Goal: Task Accomplishment & Management: Use online tool/utility

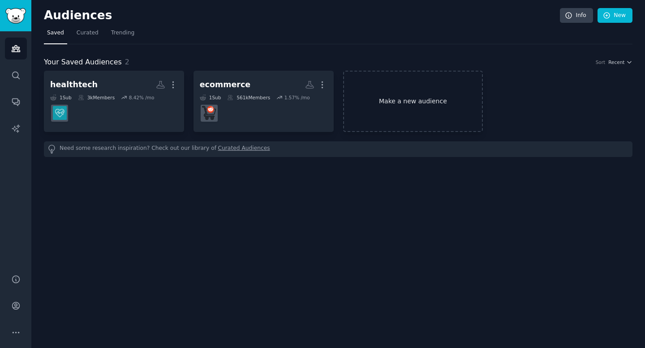
click at [431, 128] on link "Make a new audience" at bounding box center [413, 101] width 140 height 61
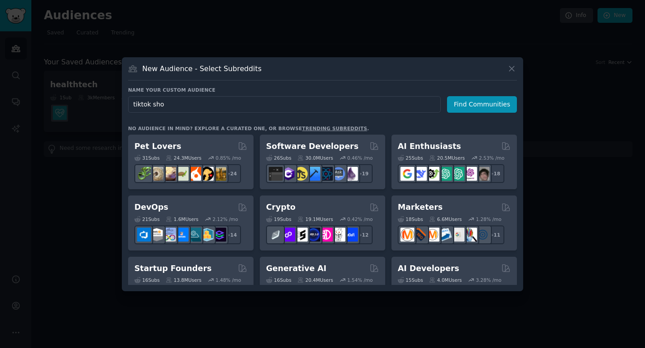
type input "tiktok shop"
click button "Find Communities" at bounding box center [482, 104] width 70 height 17
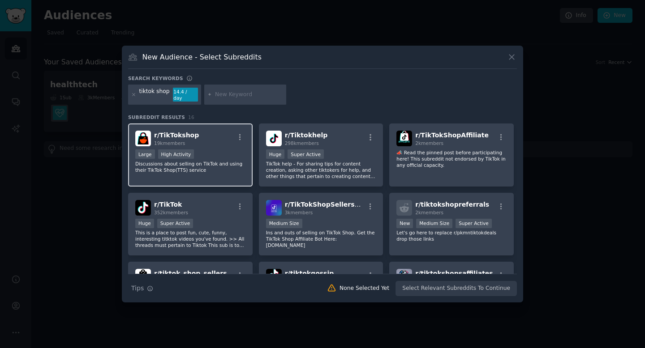
click at [215, 138] on div "r/ TikTokshop 19k members" at bounding box center [190, 139] width 110 height 16
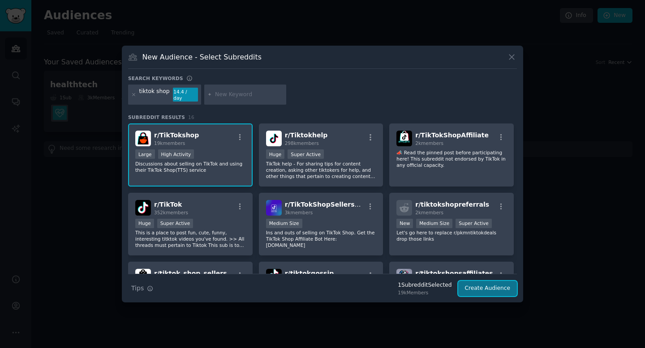
click at [483, 291] on button "Create Audience" at bounding box center [487, 288] width 59 height 15
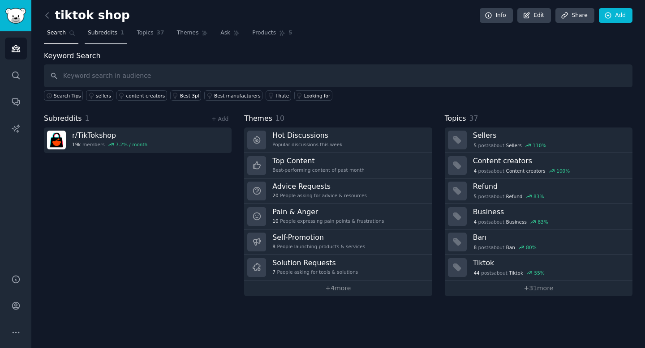
click at [117, 35] on link "Subreddits 1" at bounding box center [106, 35] width 43 height 18
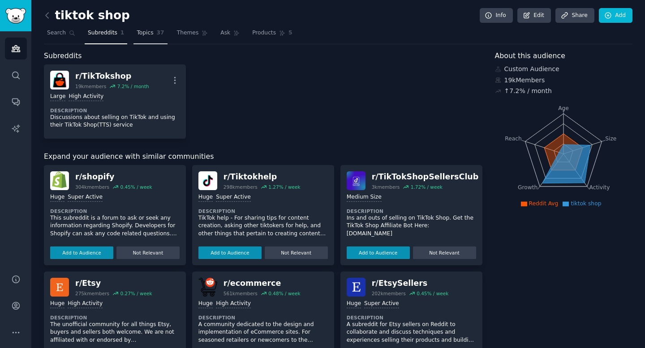
click at [149, 37] on link "Topics 37" at bounding box center [150, 35] width 34 height 18
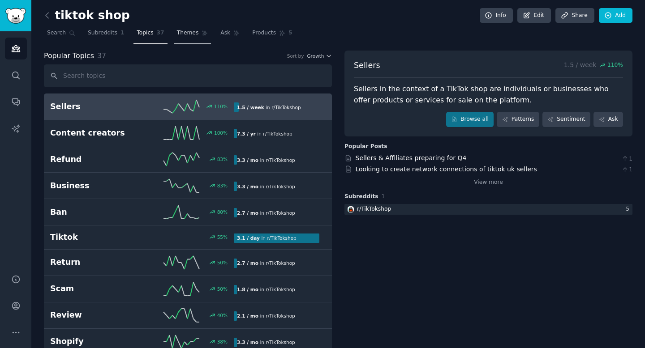
click at [187, 33] on span "Themes" at bounding box center [188, 33] width 22 height 8
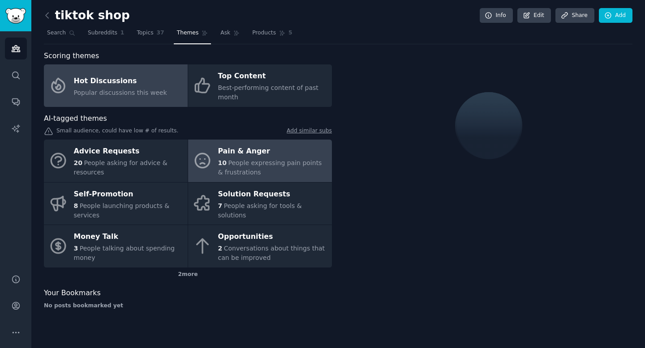
click at [235, 147] on div "Pain & Anger" at bounding box center [272, 152] width 109 height 14
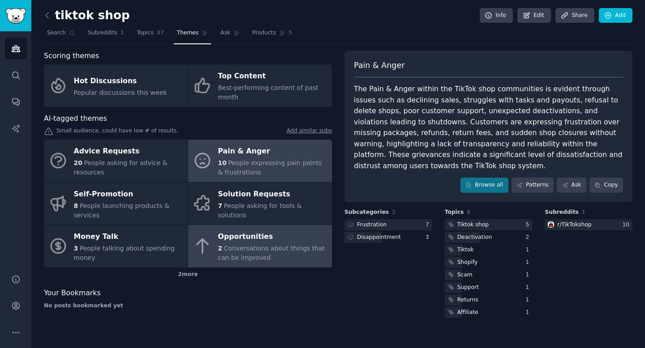
click at [263, 237] on div "Opportunities" at bounding box center [272, 237] width 109 height 14
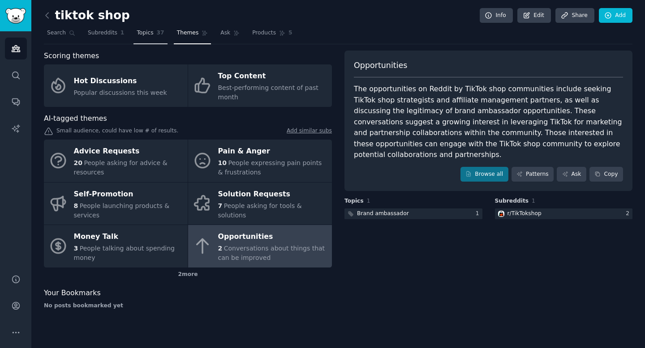
click at [149, 34] on span "Topics" at bounding box center [145, 33] width 17 height 8
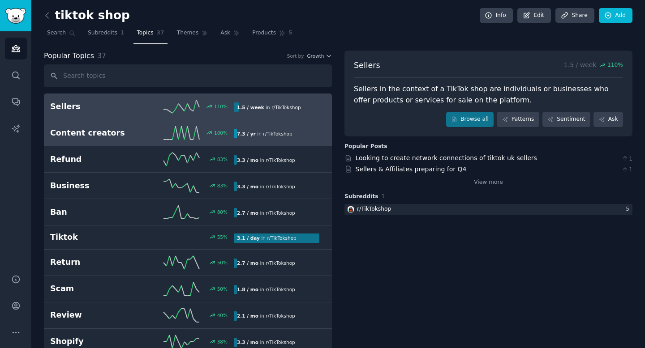
click at [139, 128] on h2 "Content creators" at bounding box center [96, 133] width 92 height 11
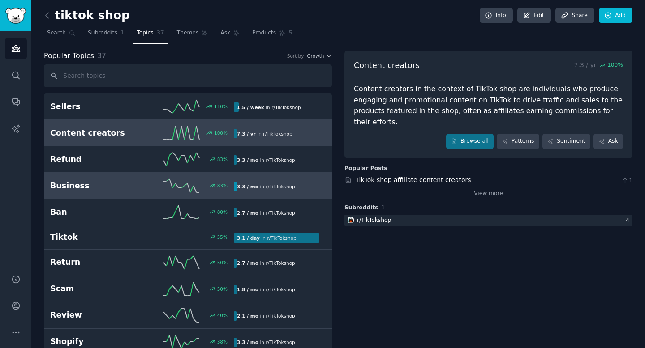
click at [142, 198] on link "Business 83 % 3.3 / mo in r/ TikTokshop" at bounding box center [188, 186] width 288 height 26
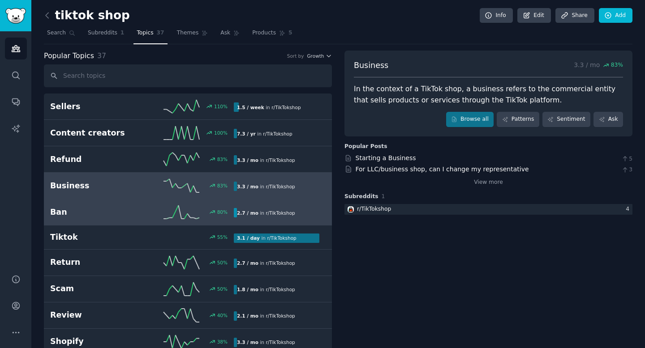
click at [131, 212] on h2 "Ban" at bounding box center [96, 212] width 92 height 11
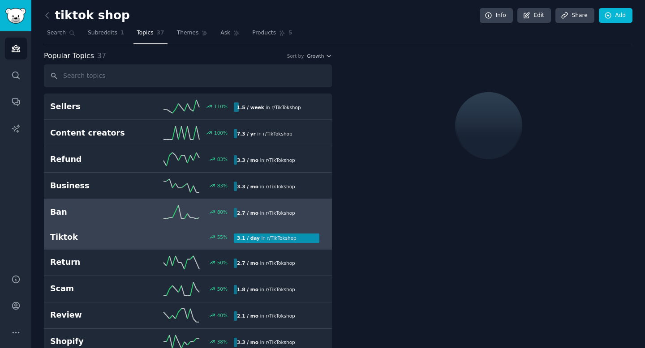
click at [118, 239] on h2 "Tiktok" at bounding box center [96, 237] width 92 height 11
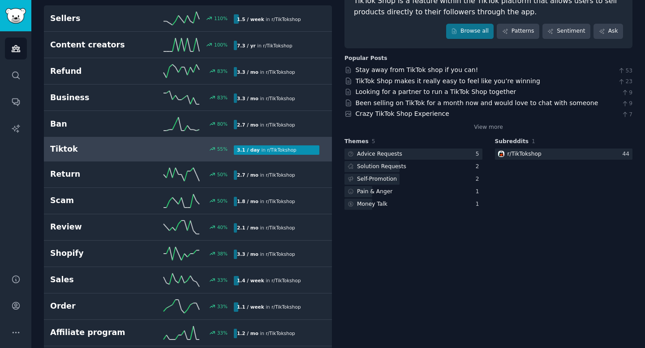
scroll to position [90, 0]
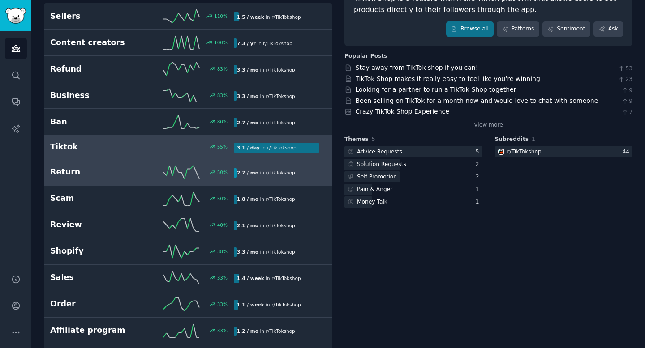
click at [128, 180] on link "Return 50 % 2.7 / mo in r/ TikTokshop" at bounding box center [188, 172] width 288 height 26
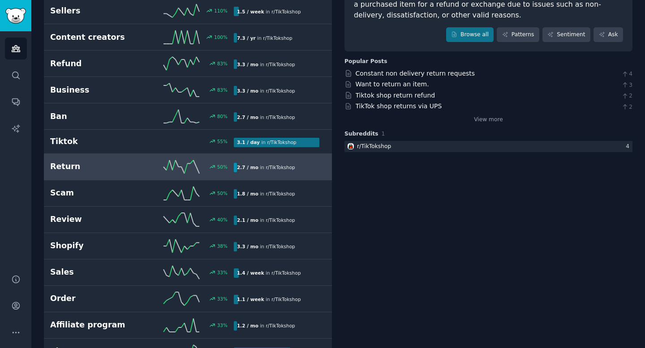
scroll to position [100, 0]
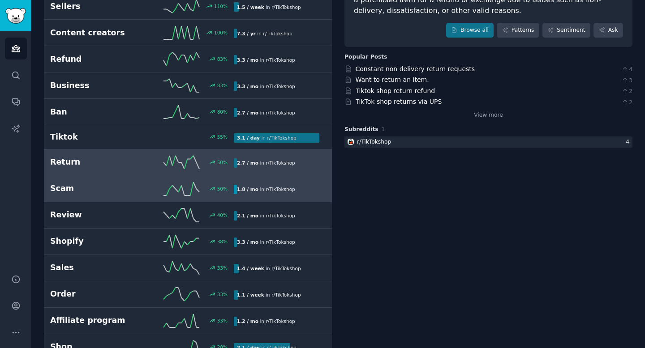
click at [127, 193] on h2 "Scam" at bounding box center [96, 188] width 92 height 11
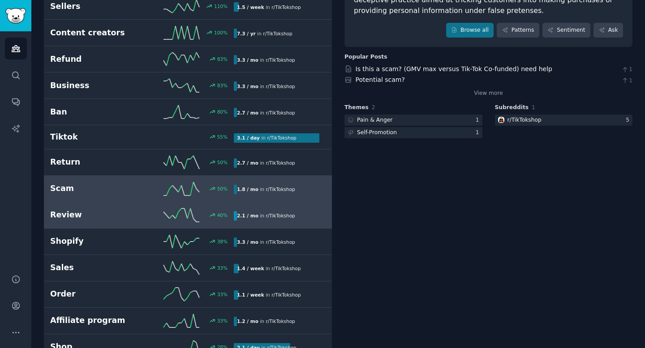
click at [126, 213] on h2 "Review" at bounding box center [96, 215] width 92 height 11
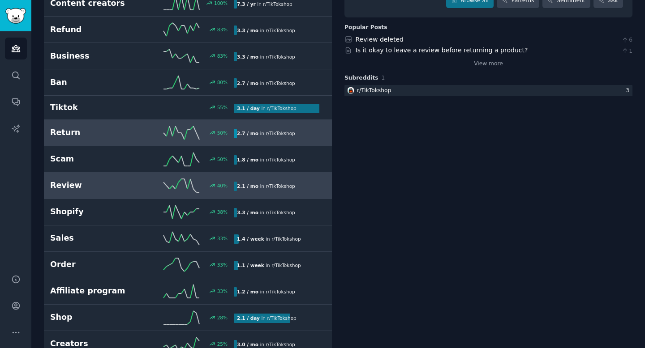
scroll to position [137, 0]
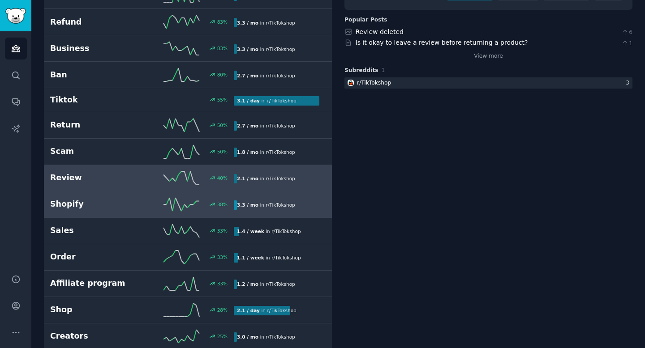
click at [174, 215] on link "Shopify 38 % 3.3 / mo in r/ TikTokshop" at bounding box center [188, 205] width 288 height 26
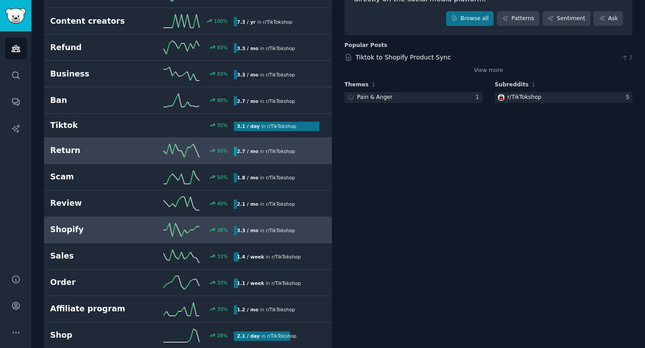
scroll to position [122, 0]
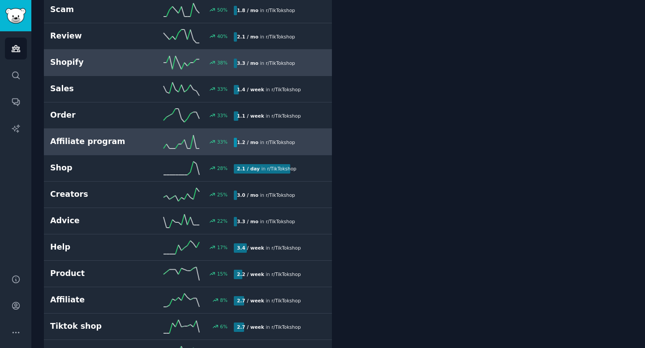
click at [143, 137] on div "33 %" at bounding box center [188, 141] width 92 height 13
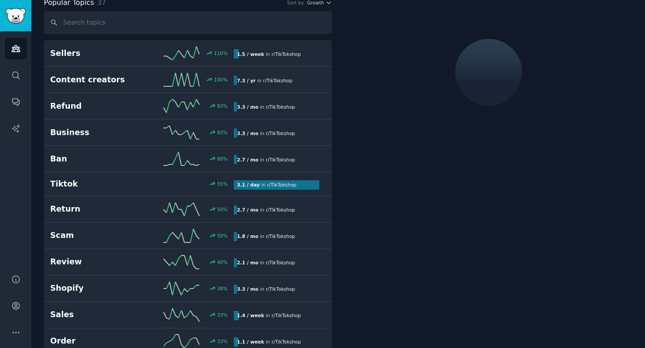
scroll to position [50, 0]
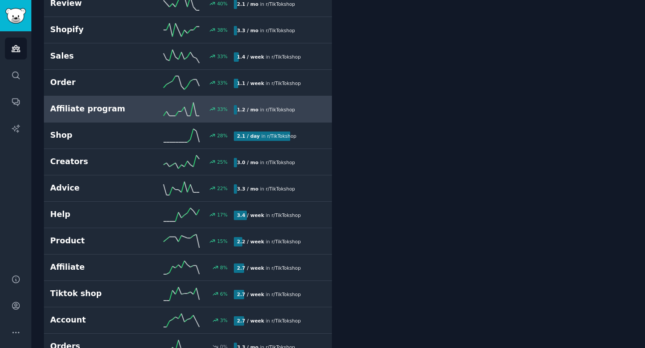
click at [44, 96] on link "Affiliate program 33 % 1.2 / mo in r/ TikTokshop" at bounding box center [188, 109] width 288 height 26
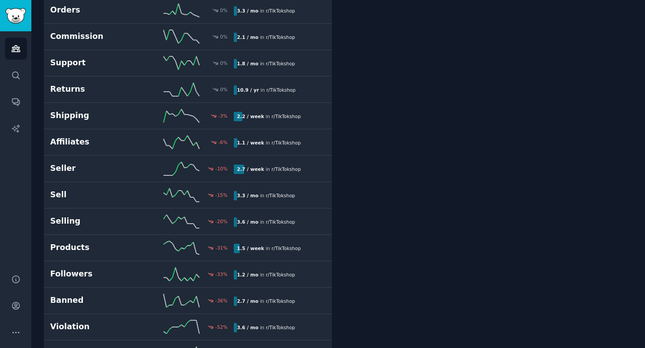
scroll to position [0, 0]
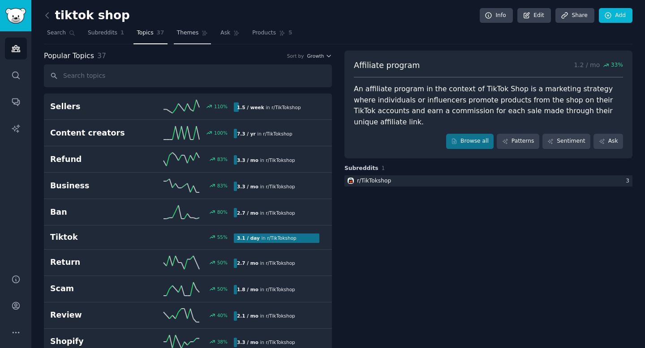
click at [184, 36] on span "Themes" at bounding box center [188, 33] width 22 height 8
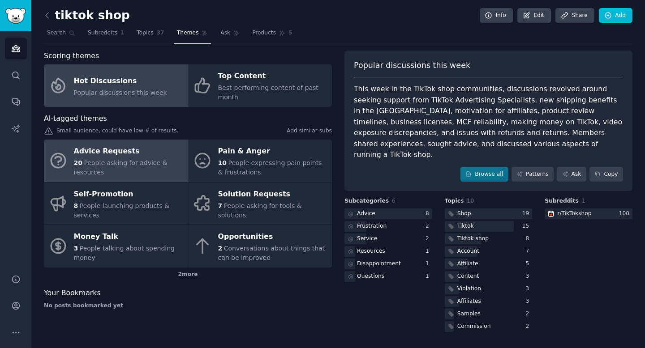
click at [128, 165] on span "People asking for advice & resources" at bounding box center [121, 167] width 94 height 17
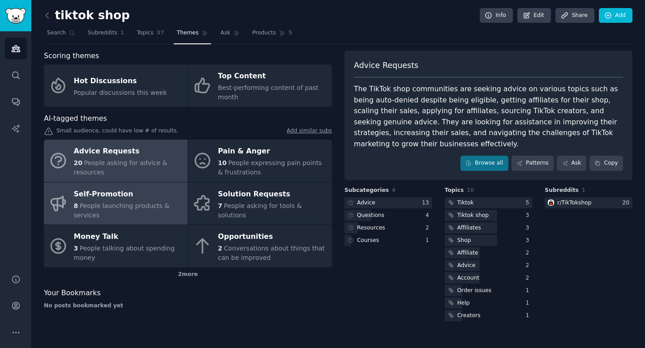
click at [169, 197] on div "Self-Promotion" at bounding box center [128, 194] width 109 height 14
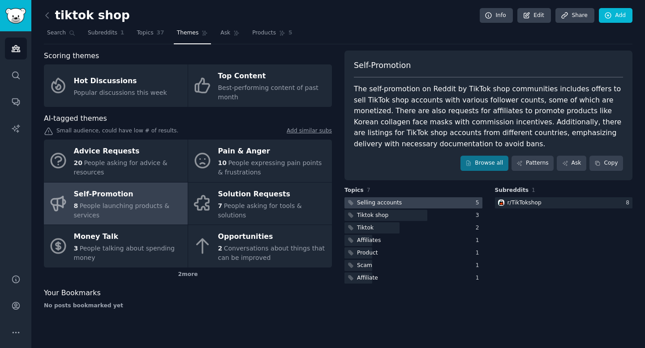
click at [413, 204] on div at bounding box center [413, 202] width 138 height 11
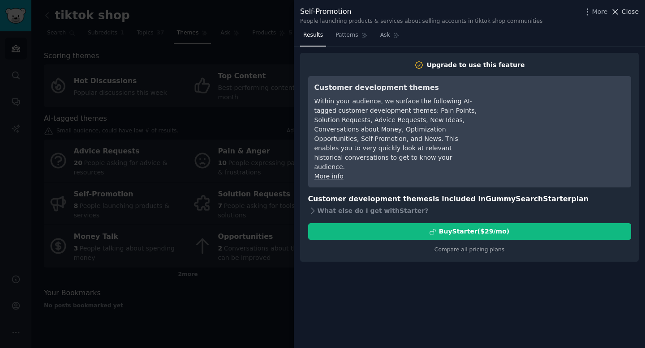
click at [617, 13] on icon at bounding box center [615, 11] width 5 height 5
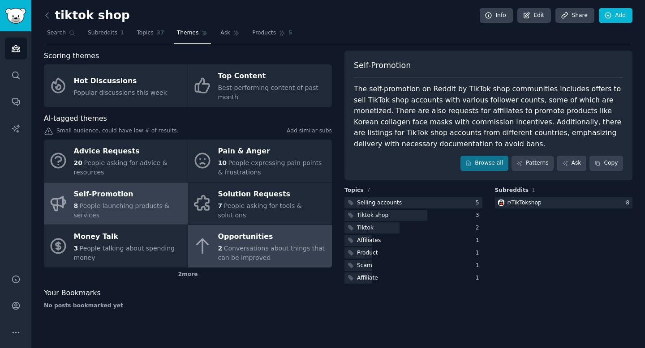
click at [232, 243] on div "Opportunities" at bounding box center [272, 237] width 109 height 14
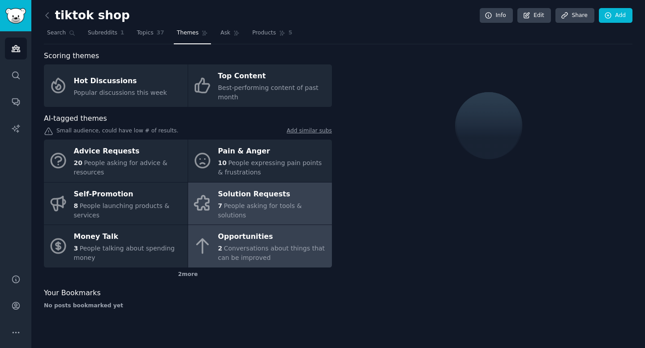
click at [242, 206] on span "People asking for tools & solutions" at bounding box center [260, 210] width 84 height 17
